Goal: Information Seeking & Learning: Learn about a topic

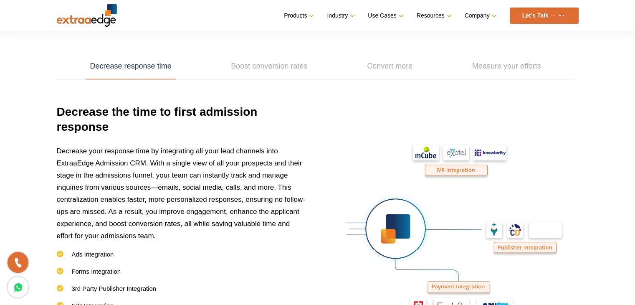
scroll to position [1131, 0]
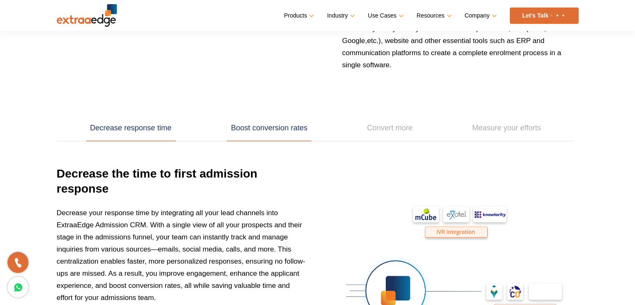
click at [249, 128] on link "Boost conversion rates" at bounding box center [269, 128] width 85 height 26
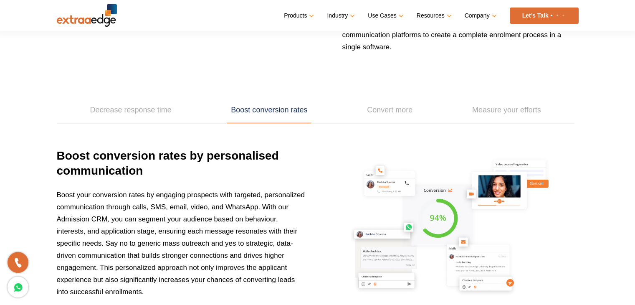
scroll to position [1106, 0]
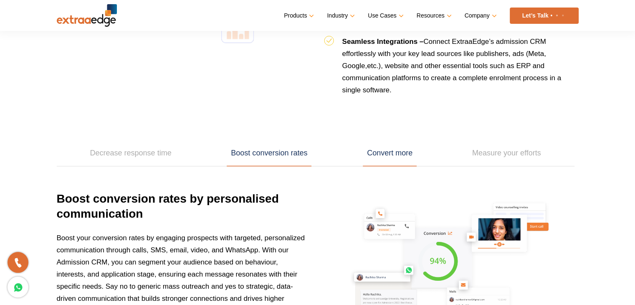
click at [378, 146] on link "Convert more" at bounding box center [390, 153] width 54 height 26
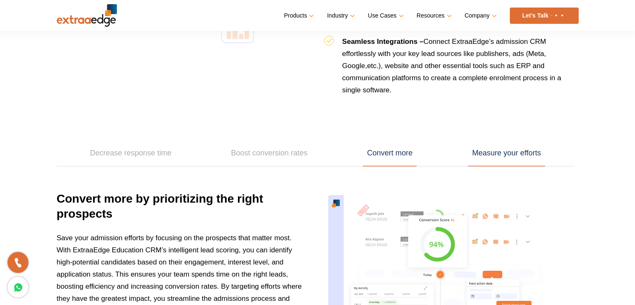
click at [482, 150] on link "Measure your efforts" at bounding box center [506, 153] width 77 height 26
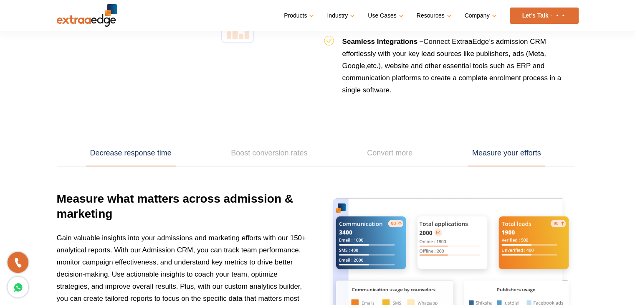
click at [133, 156] on link "Decrease response time" at bounding box center [131, 153] width 90 height 26
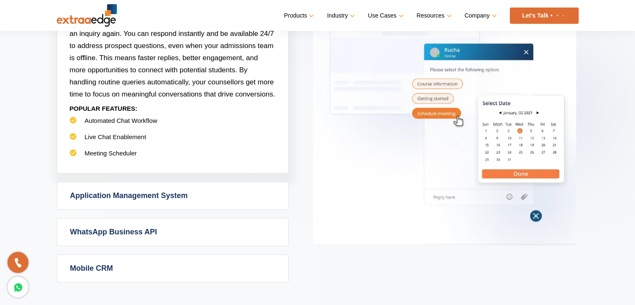
scroll to position [521, 0]
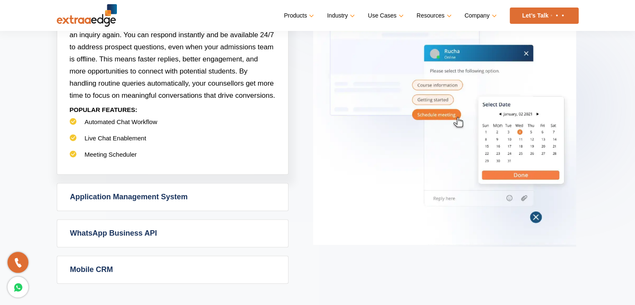
click at [149, 230] on link "WhatsApp Business API" at bounding box center [172, 233] width 231 height 27
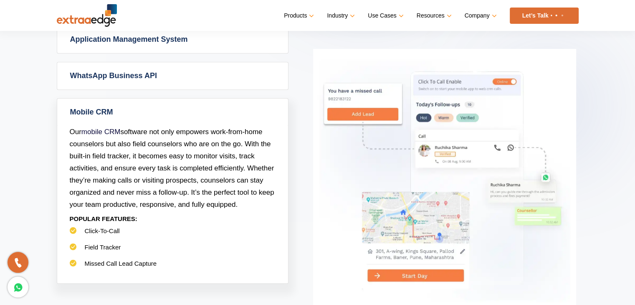
click at [148, 79] on link "WhatsApp Business API" at bounding box center [172, 75] width 231 height 27
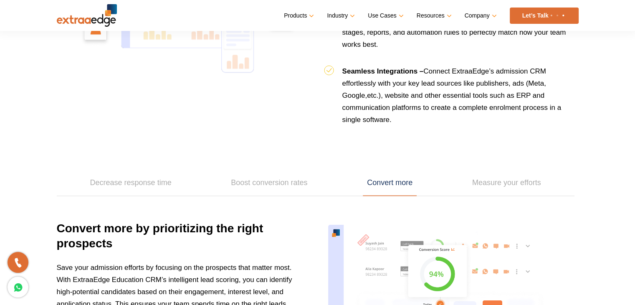
scroll to position [1042, 0]
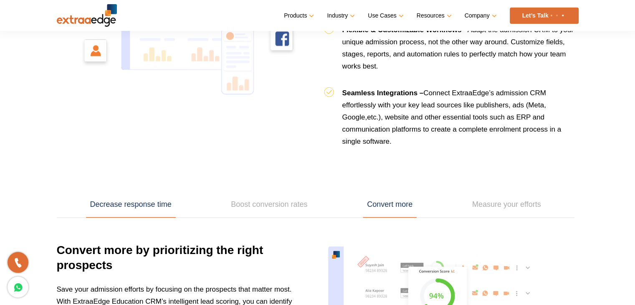
click at [121, 206] on link "Decrease response time" at bounding box center [131, 205] width 90 height 26
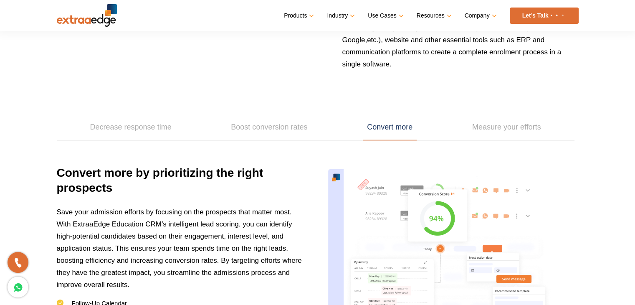
scroll to position [1117, 0]
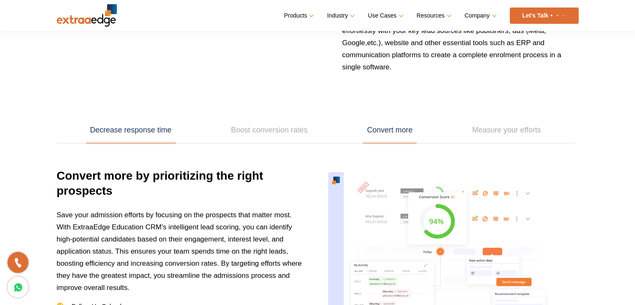
click at [126, 128] on link "Decrease response time" at bounding box center [131, 130] width 90 height 26
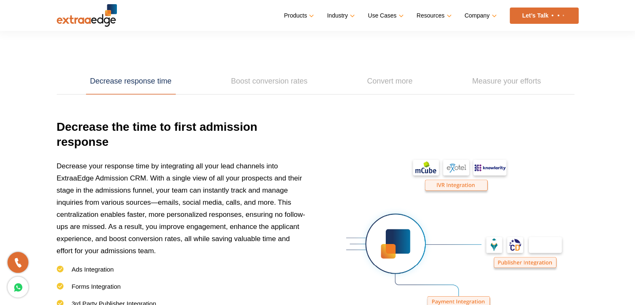
scroll to position [1177, 0]
click at [253, 81] on link "Boost conversion rates" at bounding box center [269, 82] width 85 height 26
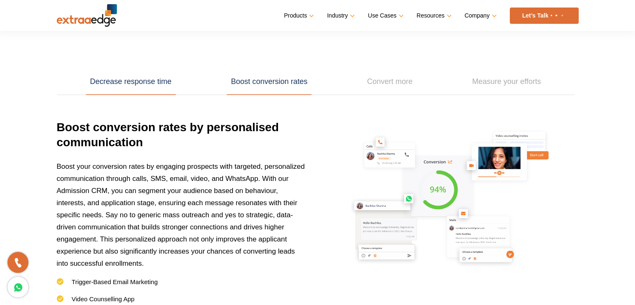
click at [139, 87] on link "Decrease response time" at bounding box center [131, 82] width 90 height 26
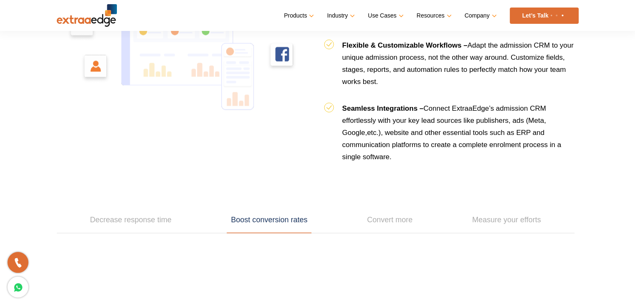
scroll to position [1064, 0]
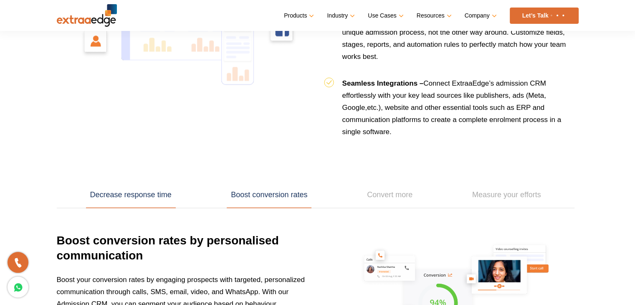
click at [124, 190] on link "Decrease response time" at bounding box center [131, 195] width 90 height 26
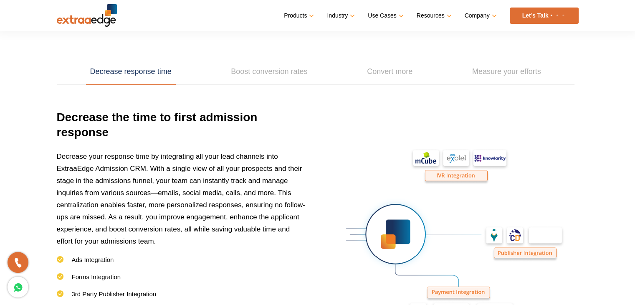
scroll to position [1188, 0]
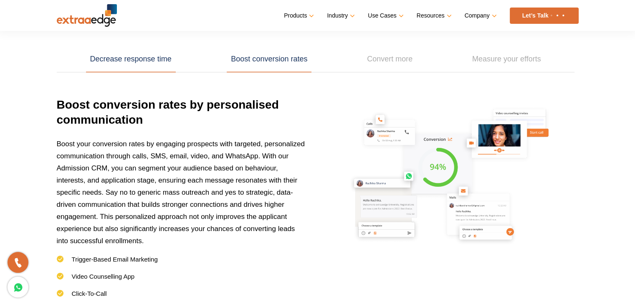
click at [116, 60] on link "Decrease response time" at bounding box center [131, 59] width 90 height 26
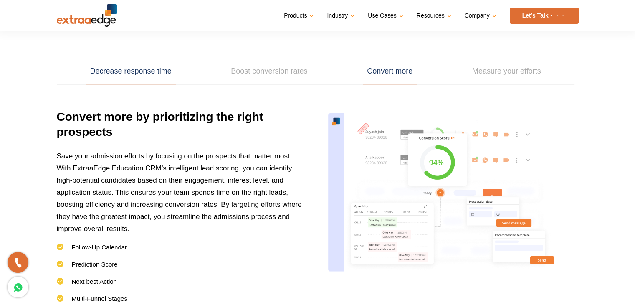
click at [125, 70] on link "Decrease response time" at bounding box center [131, 71] width 90 height 26
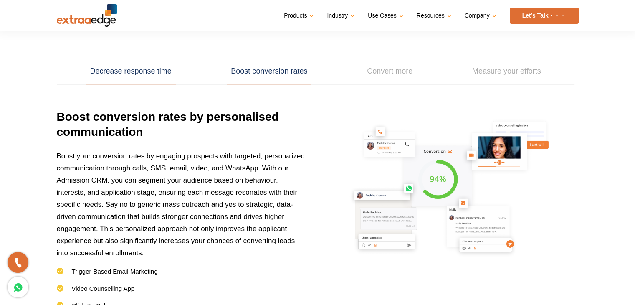
click at [137, 71] on link "Decrease response time" at bounding box center [131, 71] width 90 height 26
click at [150, 77] on link "Decrease response time" at bounding box center [131, 71] width 90 height 26
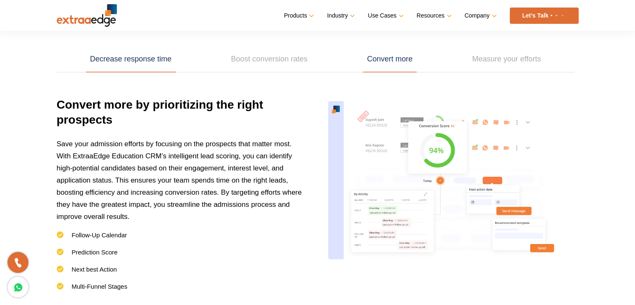
click at [117, 53] on link "Decrease response time" at bounding box center [131, 59] width 90 height 26
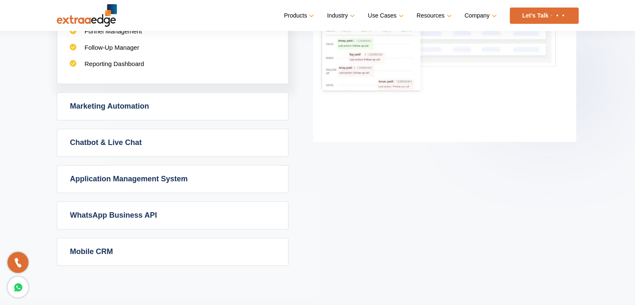
scroll to position [554, 0]
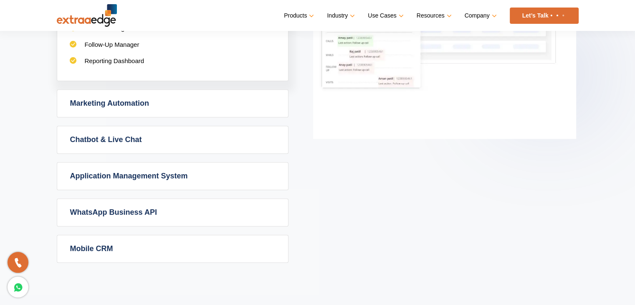
click at [115, 213] on link "WhatsApp Business API" at bounding box center [172, 212] width 231 height 27
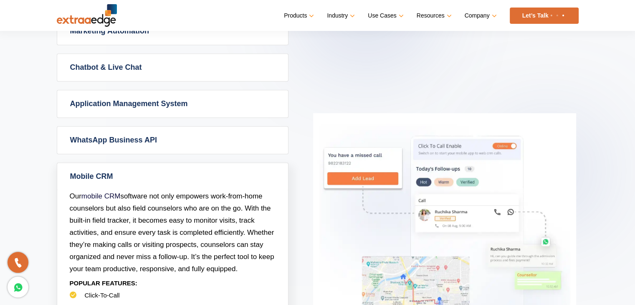
scroll to position [457, 0]
